Goal: Navigation & Orientation: Find specific page/section

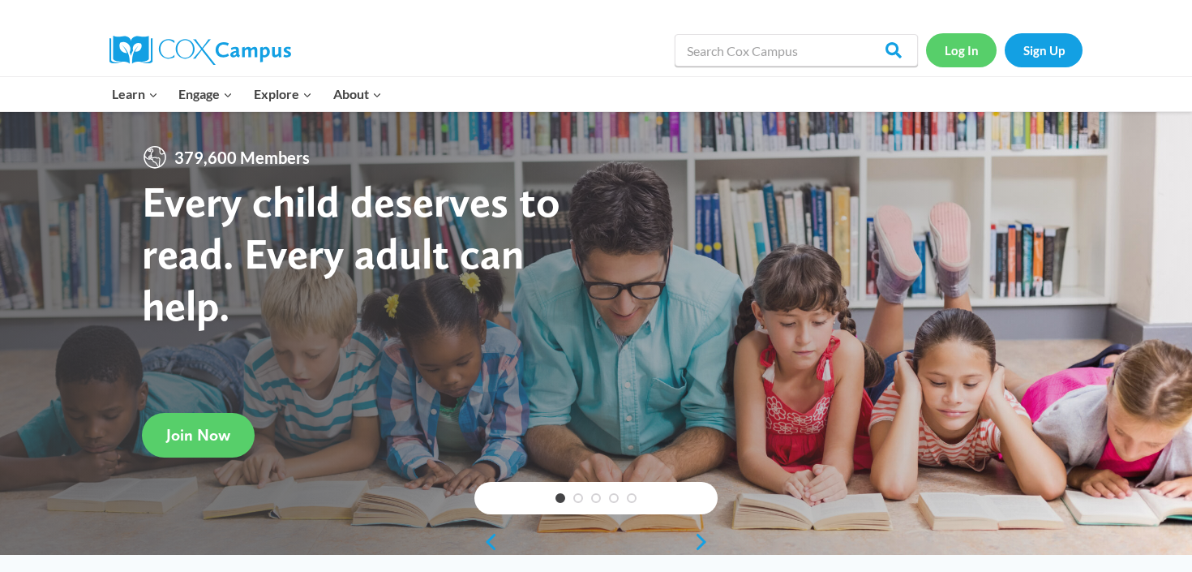
click at [966, 55] on link "Log In" at bounding box center [961, 49] width 71 height 33
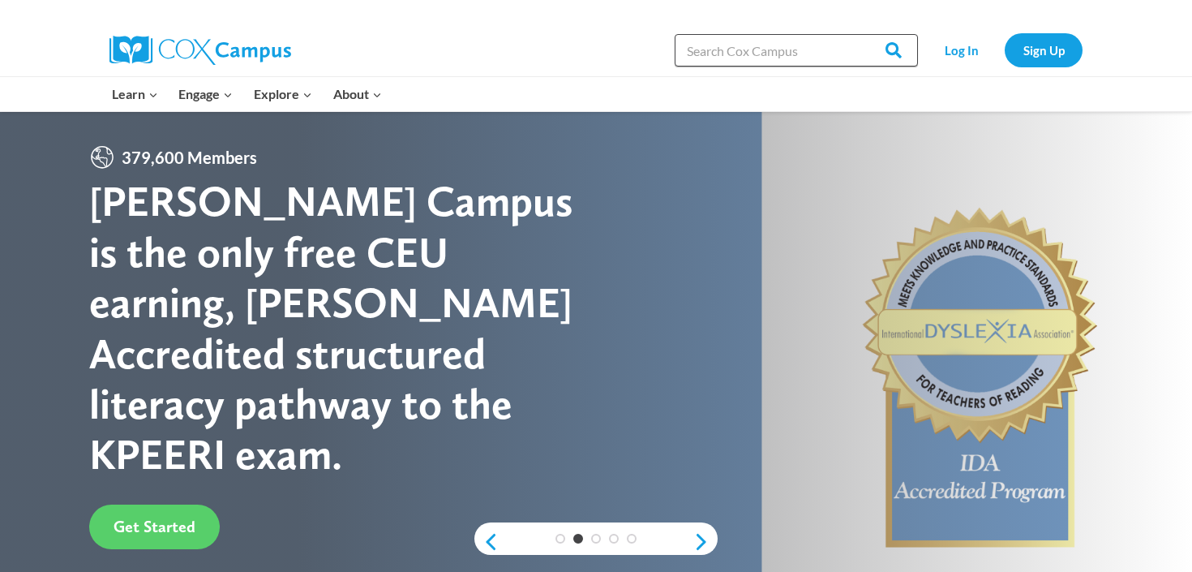
click at [832, 49] on input "Search in [URL][DOMAIN_NAME]" at bounding box center [796, 50] width 243 height 32
click at [939, 54] on link "Log In" at bounding box center [961, 49] width 71 height 33
